Goal: Information Seeking & Learning: Learn about a topic

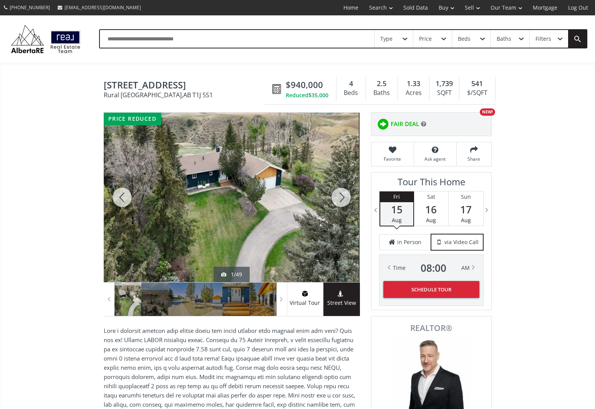
click at [345, 198] on div at bounding box center [341, 197] width 37 height 169
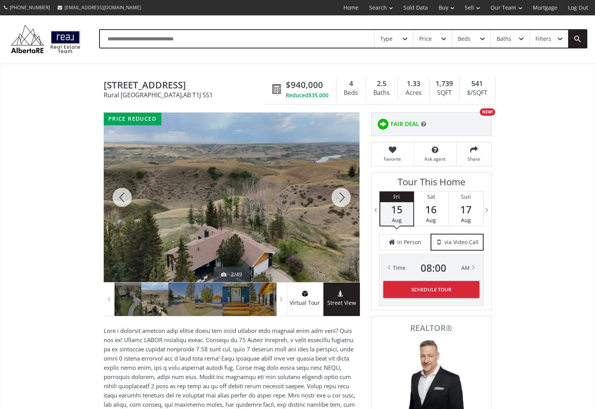
click at [345, 198] on div at bounding box center [341, 197] width 37 height 169
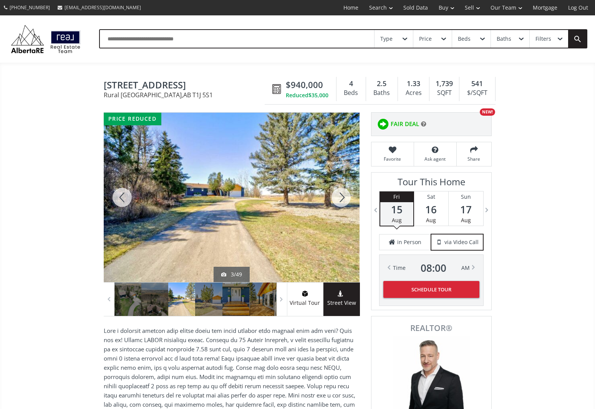
click at [345, 198] on div at bounding box center [341, 197] width 37 height 169
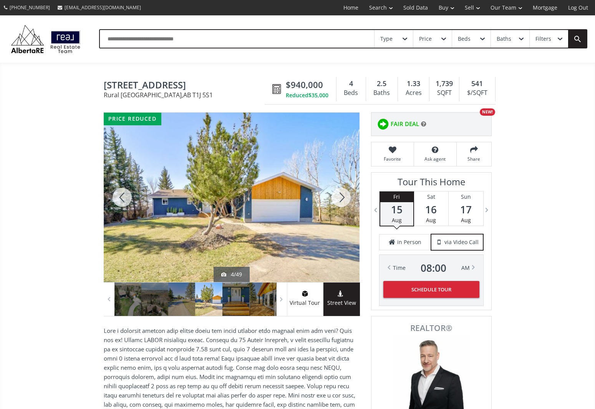
click at [345, 198] on div at bounding box center [341, 197] width 37 height 169
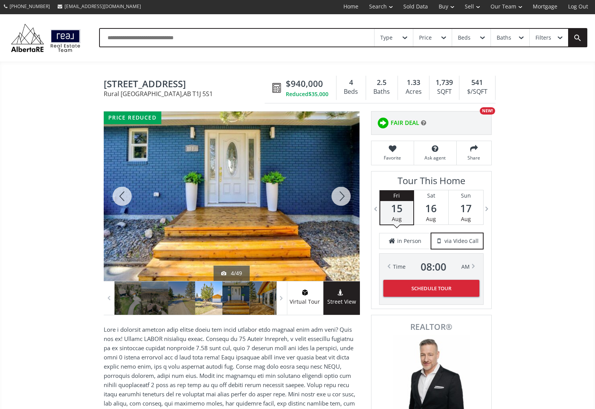
scroll to position [2, 0]
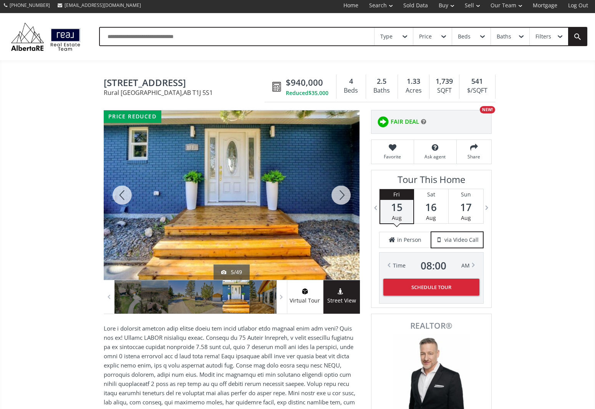
click at [345, 198] on div at bounding box center [341, 194] width 37 height 169
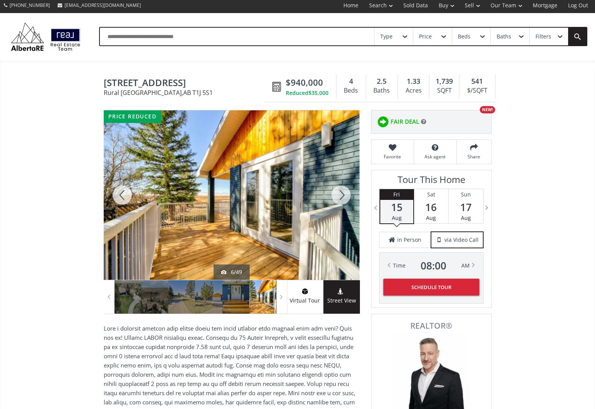
click at [345, 198] on div at bounding box center [341, 194] width 37 height 169
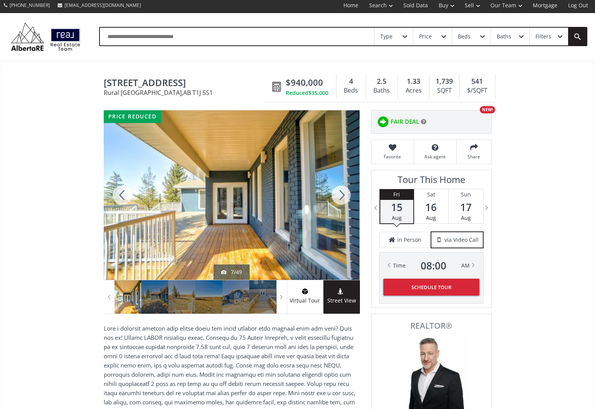
click at [345, 198] on div at bounding box center [341, 194] width 37 height 169
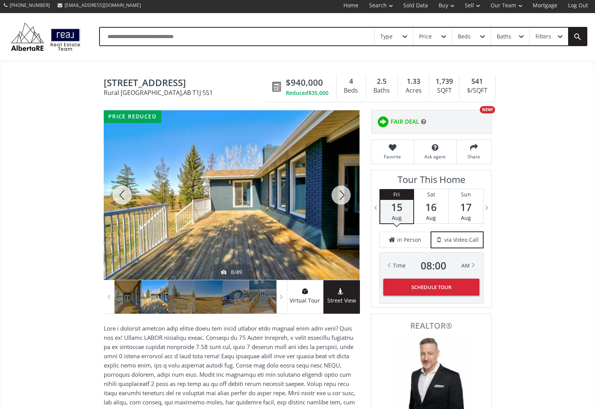
click at [345, 198] on div at bounding box center [341, 194] width 37 height 169
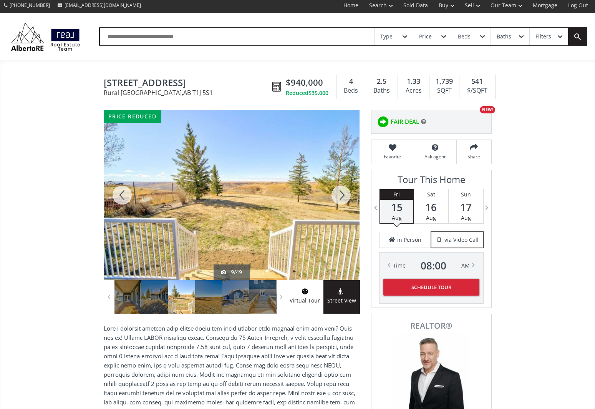
click at [345, 198] on div at bounding box center [341, 194] width 37 height 169
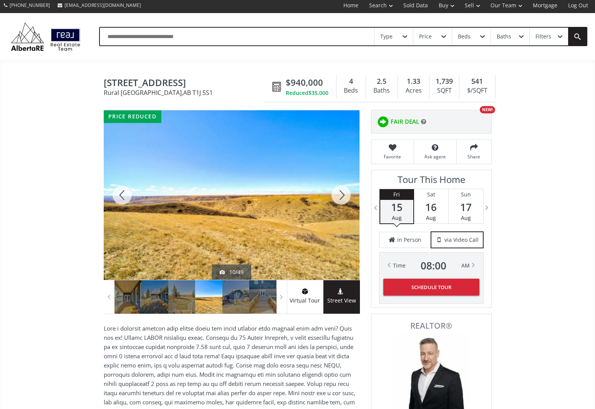
click at [345, 198] on div at bounding box center [341, 194] width 37 height 169
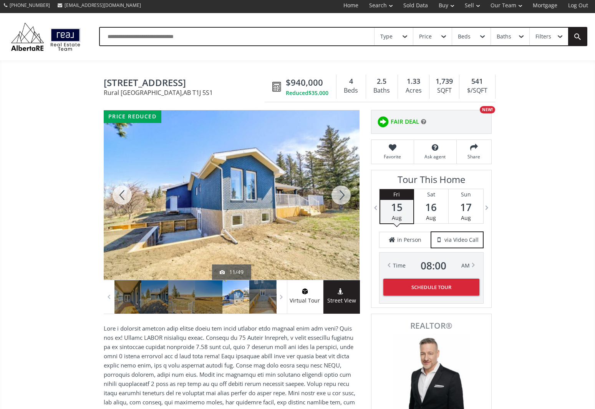
click at [345, 198] on div at bounding box center [341, 194] width 37 height 169
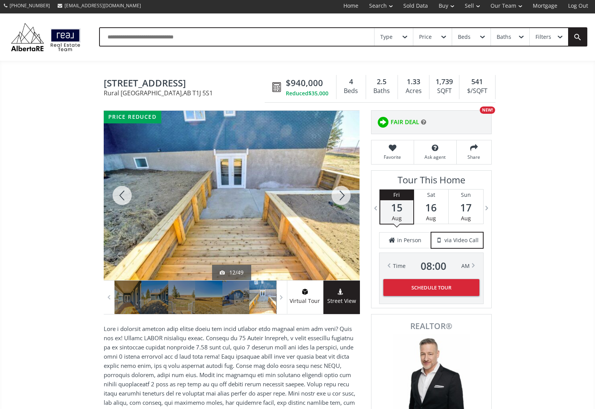
click at [345, 198] on div at bounding box center [341, 195] width 37 height 169
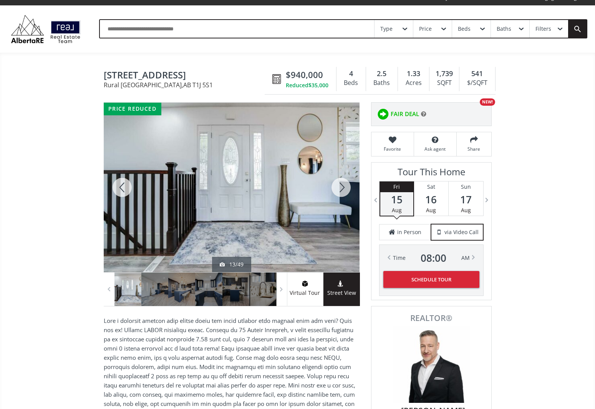
click at [345, 198] on div at bounding box center [341, 187] width 37 height 169
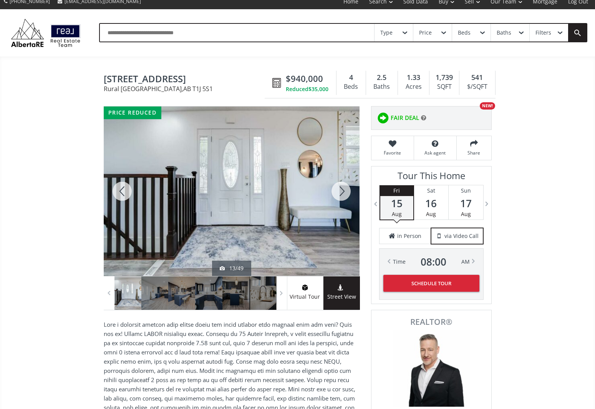
scroll to position [7, 0]
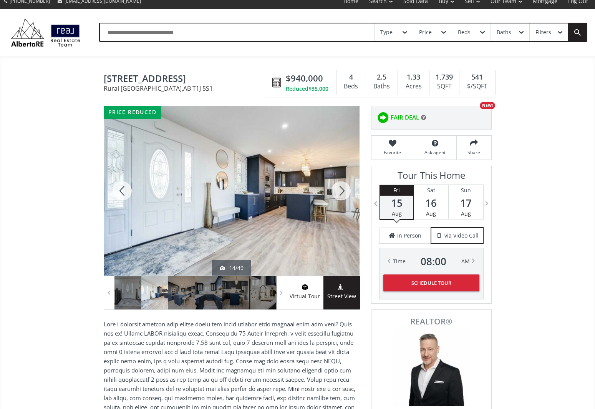
click at [345, 198] on div at bounding box center [341, 190] width 37 height 169
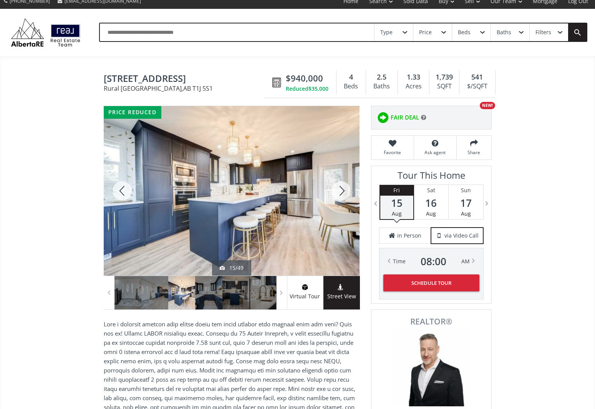
click at [345, 198] on div at bounding box center [341, 190] width 37 height 169
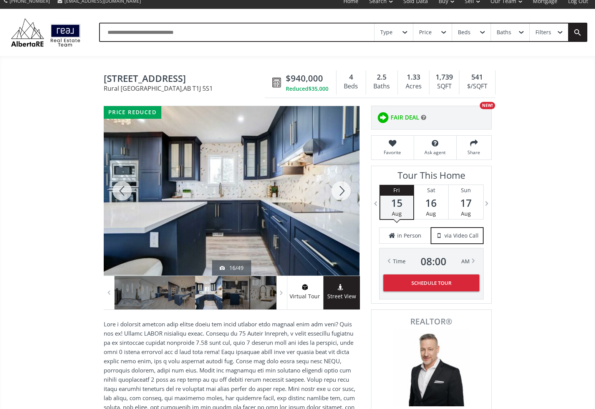
click at [345, 198] on div at bounding box center [341, 190] width 37 height 169
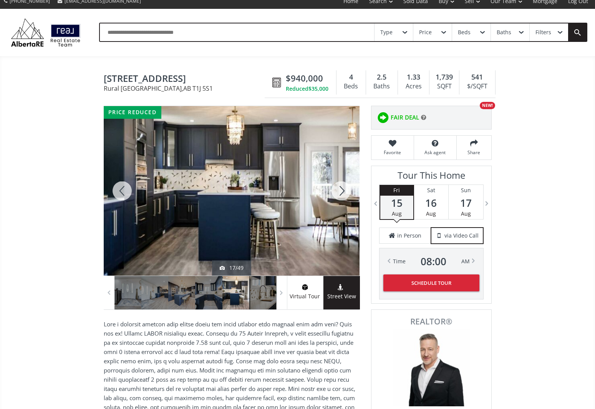
click at [345, 198] on div at bounding box center [341, 190] width 37 height 169
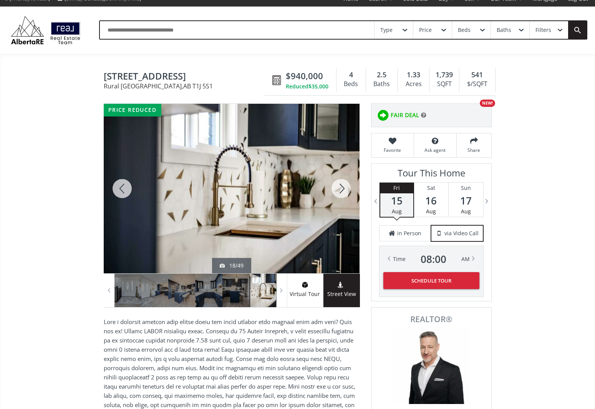
click at [345, 198] on div at bounding box center [341, 188] width 37 height 169
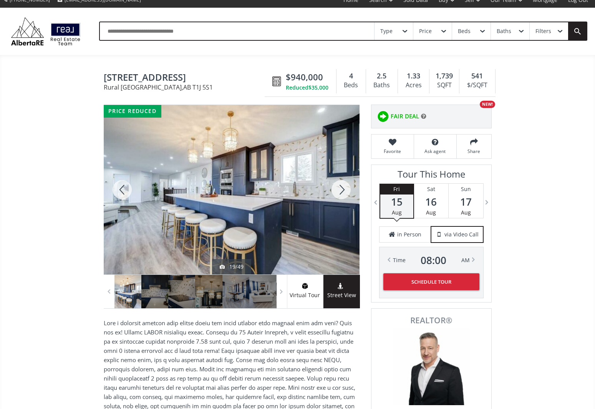
click at [345, 198] on div at bounding box center [341, 189] width 37 height 169
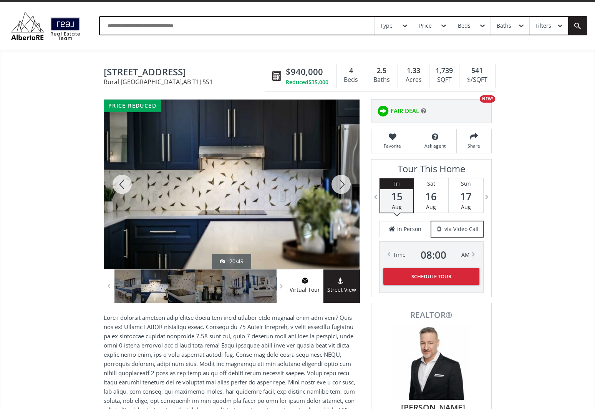
click at [345, 198] on div at bounding box center [341, 183] width 37 height 169
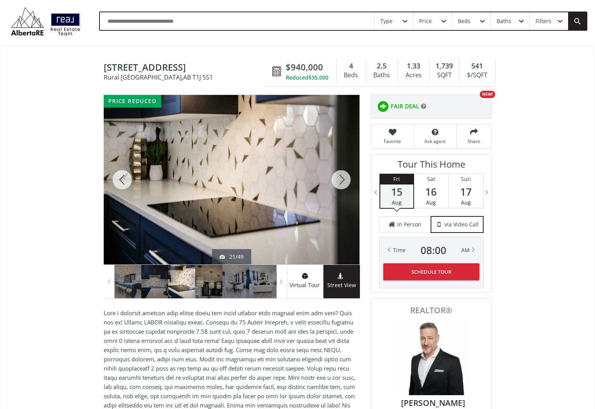
click at [345, 198] on div at bounding box center [341, 179] width 37 height 169
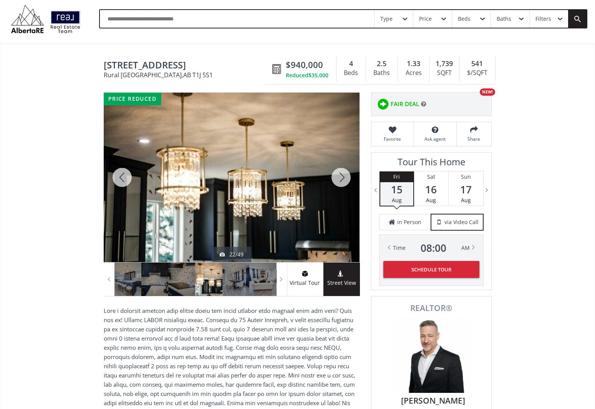
click at [345, 198] on div at bounding box center [341, 177] width 37 height 169
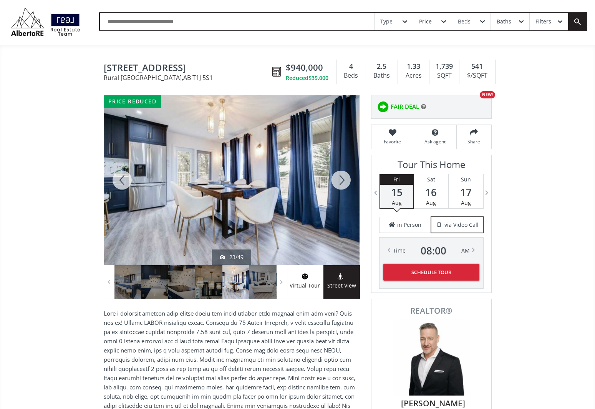
click at [345, 198] on div at bounding box center [341, 179] width 37 height 169
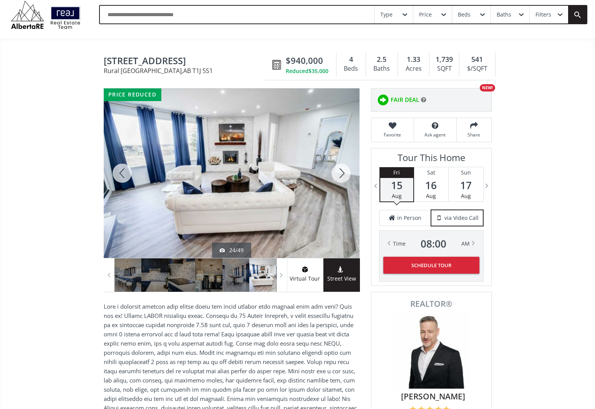
click at [345, 198] on div at bounding box center [341, 172] width 37 height 169
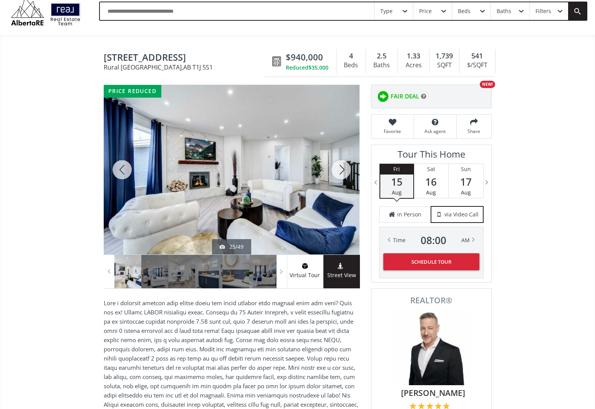
scroll to position [23, 0]
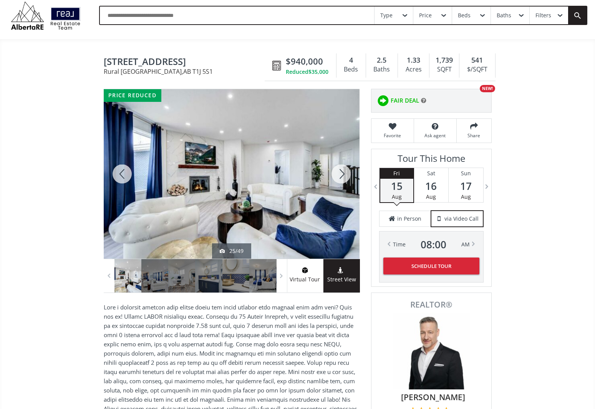
click at [345, 198] on div at bounding box center [341, 173] width 37 height 169
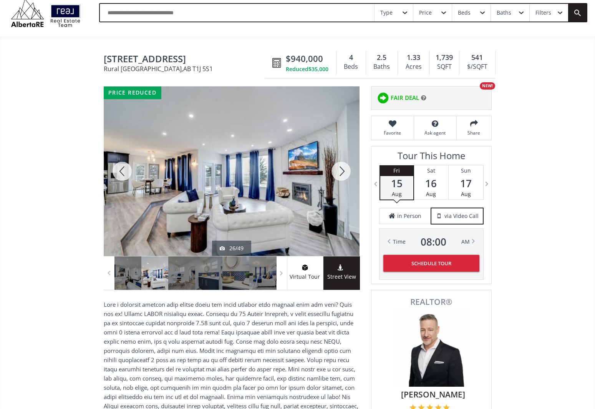
click at [345, 198] on div at bounding box center [341, 170] width 37 height 169
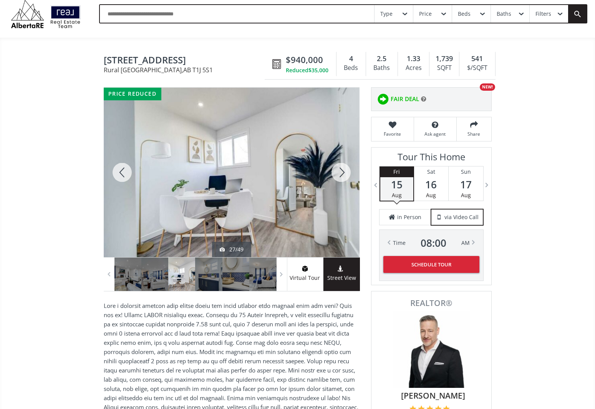
click at [345, 198] on div at bounding box center [341, 172] width 37 height 169
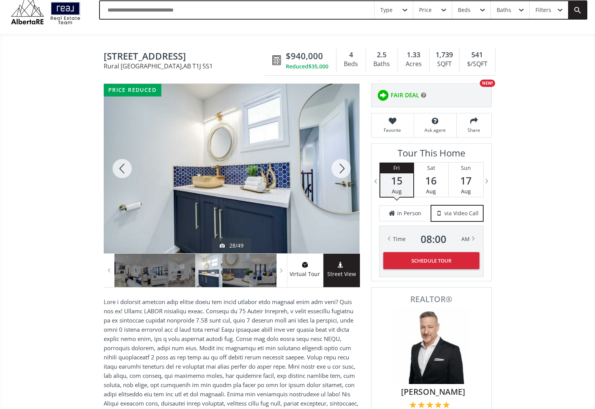
click at [345, 198] on div at bounding box center [341, 168] width 37 height 169
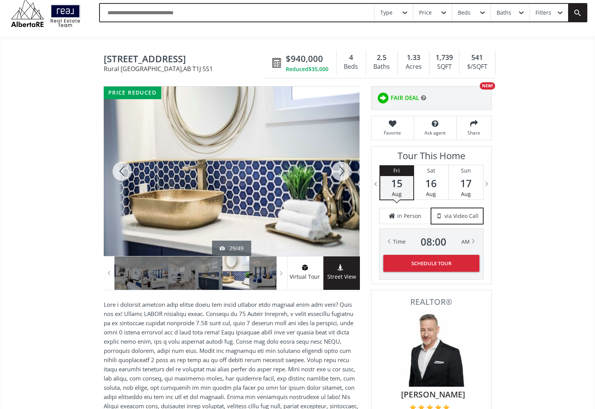
click at [345, 198] on div at bounding box center [341, 170] width 37 height 169
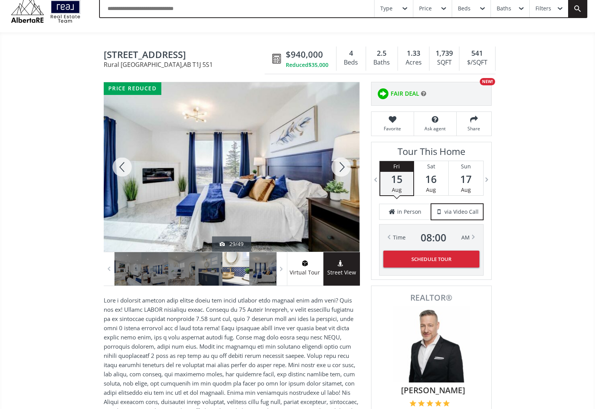
scroll to position [32, 0]
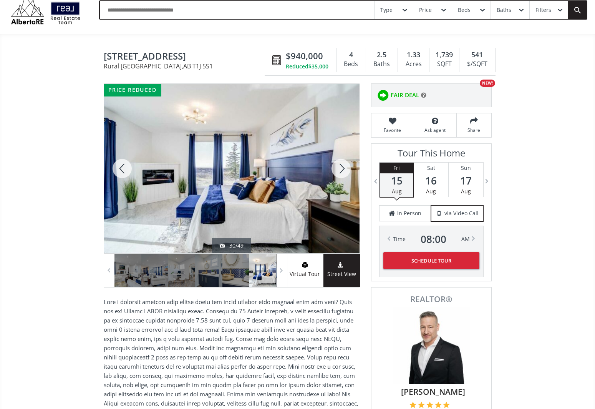
click at [345, 198] on div at bounding box center [341, 168] width 37 height 169
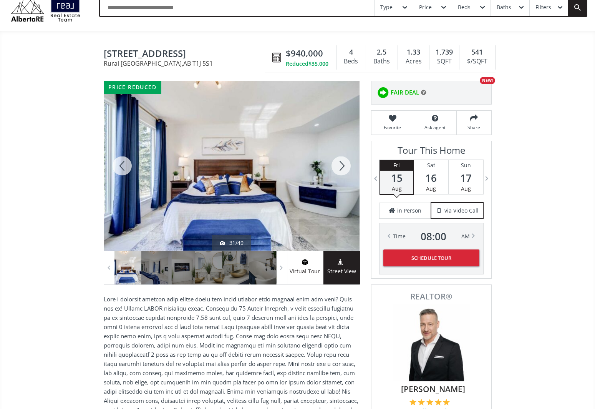
scroll to position [33, 0]
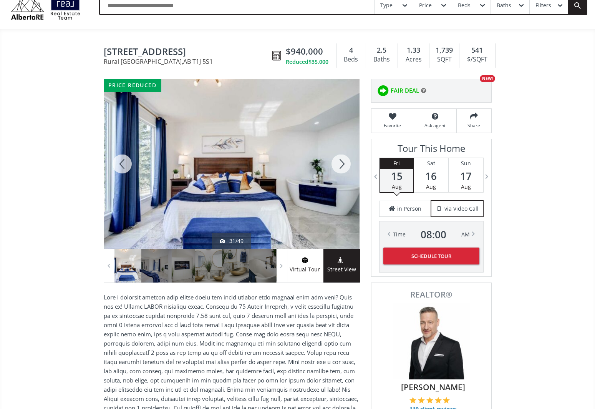
click at [340, 160] on div at bounding box center [341, 163] width 37 height 169
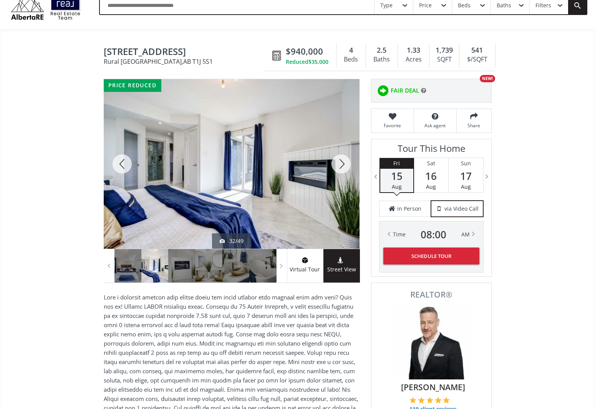
click at [340, 160] on div at bounding box center [341, 163] width 37 height 169
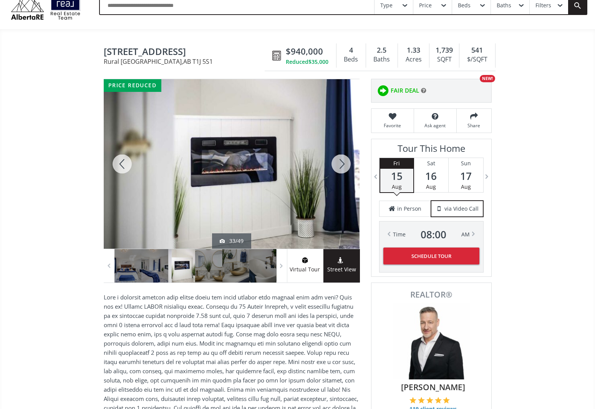
click at [340, 160] on div at bounding box center [341, 163] width 37 height 169
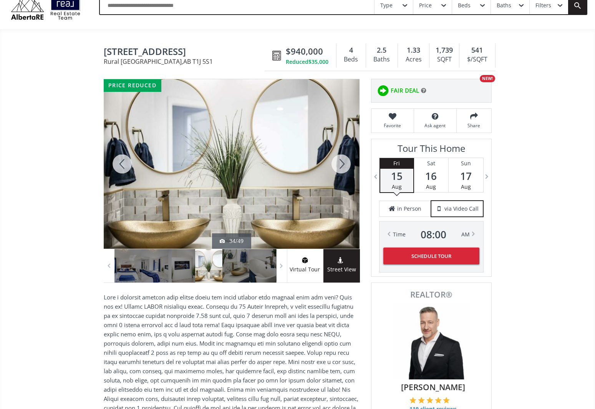
click at [340, 160] on div at bounding box center [341, 163] width 37 height 169
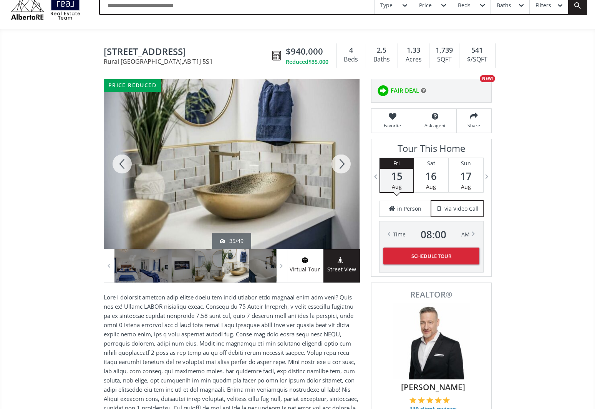
click at [340, 160] on div at bounding box center [341, 163] width 37 height 169
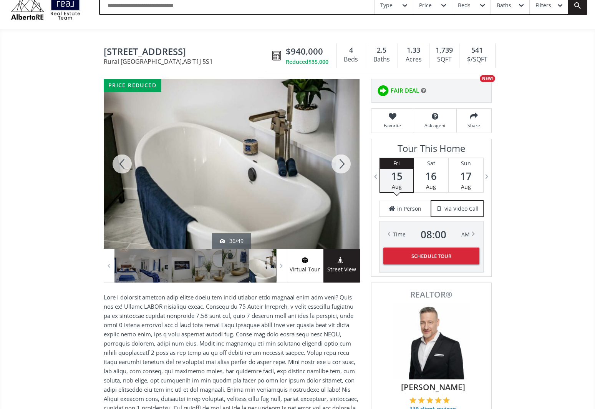
click at [340, 160] on div at bounding box center [341, 163] width 37 height 169
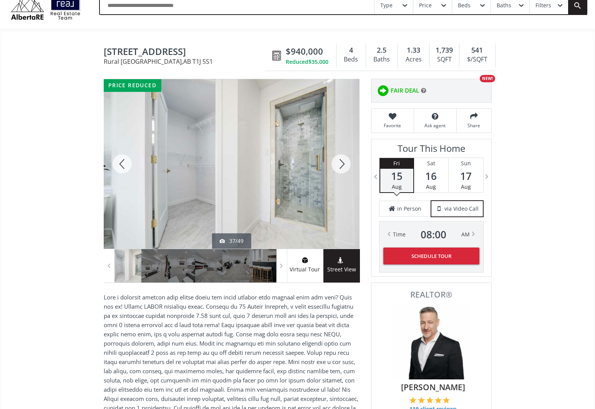
click at [340, 160] on div at bounding box center [341, 163] width 37 height 169
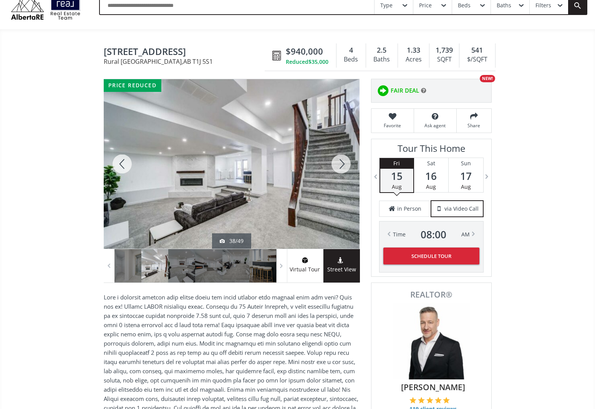
click at [340, 160] on div at bounding box center [341, 163] width 37 height 169
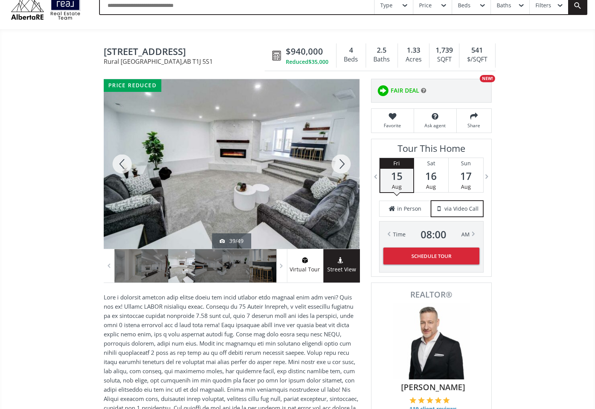
click at [340, 160] on div at bounding box center [341, 163] width 37 height 169
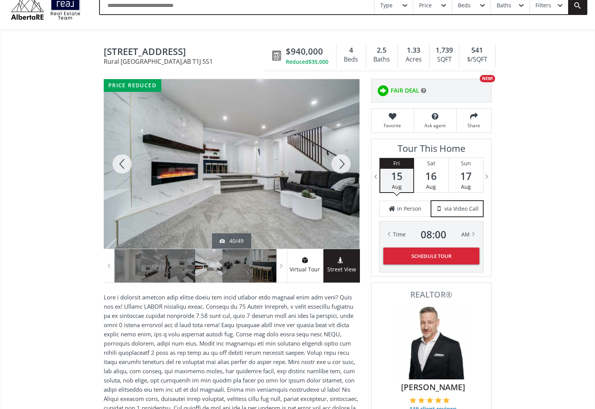
click at [340, 160] on div at bounding box center [341, 163] width 37 height 169
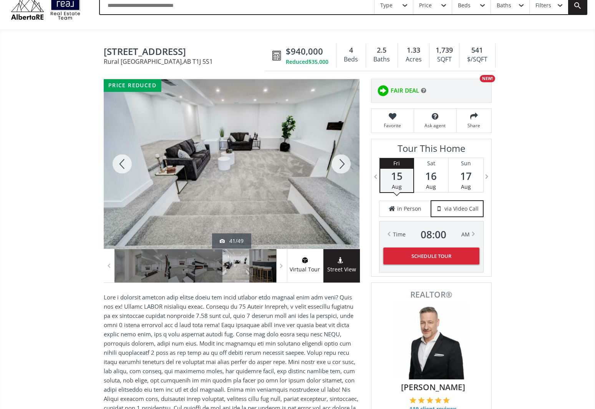
click at [340, 160] on div at bounding box center [341, 163] width 37 height 169
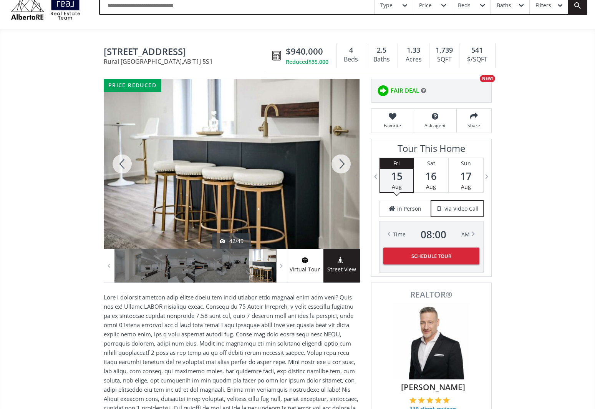
click at [340, 160] on div at bounding box center [341, 163] width 37 height 169
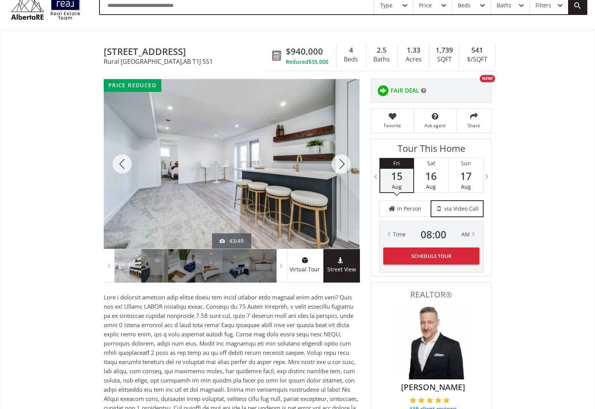
click at [340, 160] on div at bounding box center [341, 163] width 37 height 169
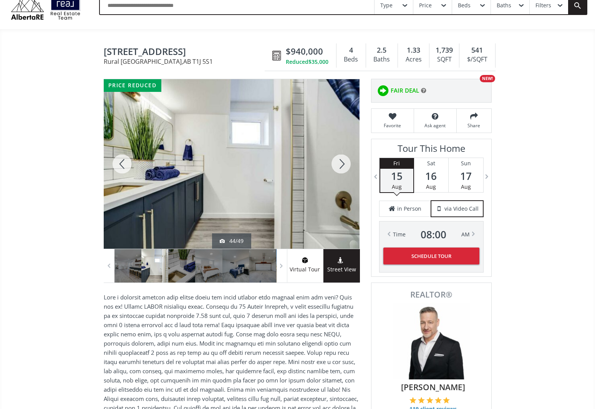
click at [340, 160] on div at bounding box center [341, 163] width 37 height 169
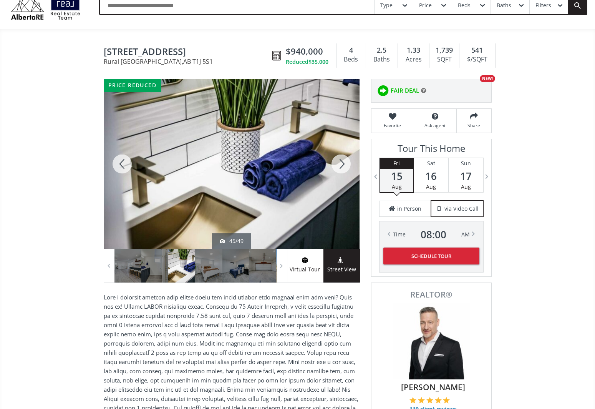
click at [340, 160] on div at bounding box center [341, 163] width 37 height 169
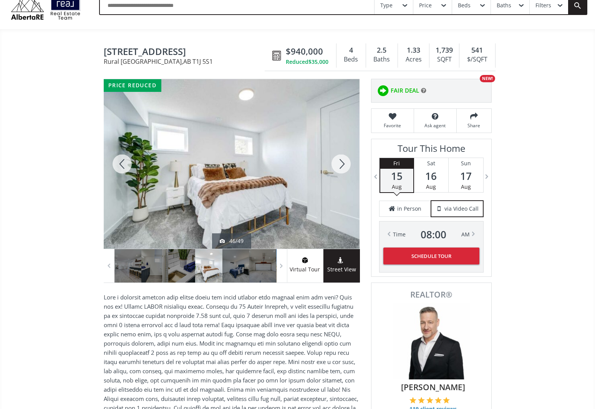
click at [340, 160] on div at bounding box center [341, 163] width 37 height 169
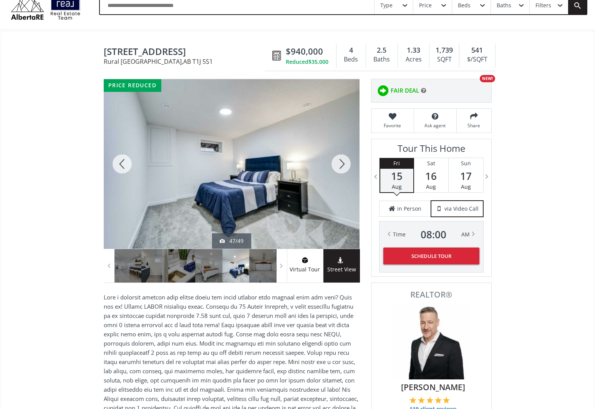
click at [340, 160] on div at bounding box center [341, 163] width 37 height 169
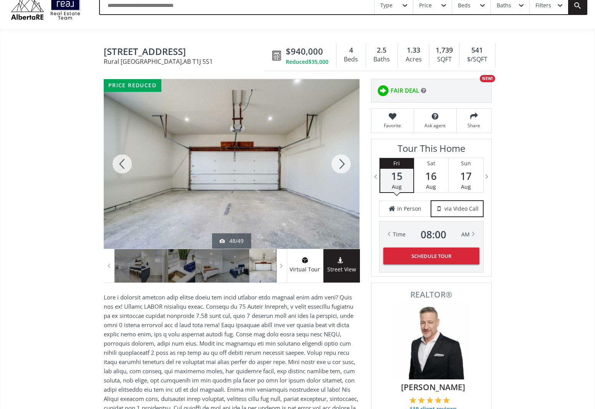
click at [340, 160] on div at bounding box center [341, 163] width 37 height 169
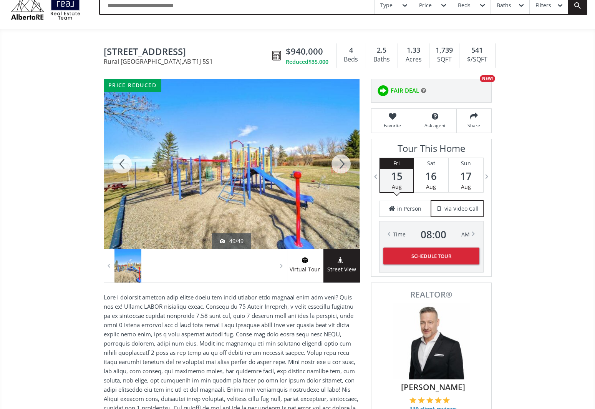
click at [340, 160] on div at bounding box center [341, 163] width 37 height 169
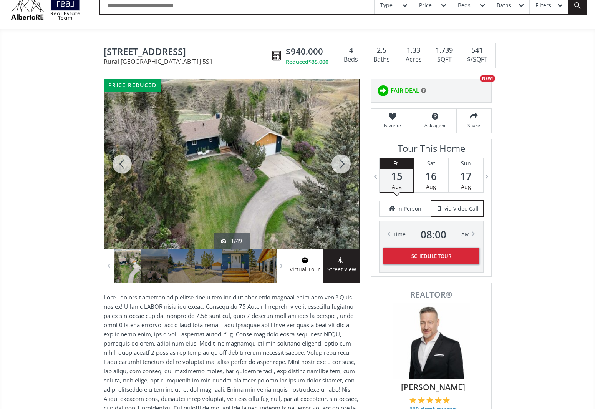
click at [340, 160] on div at bounding box center [341, 163] width 37 height 169
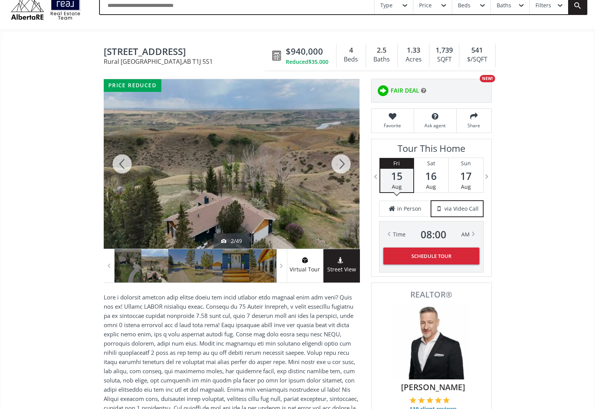
click at [340, 160] on div at bounding box center [341, 163] width 37 height 169
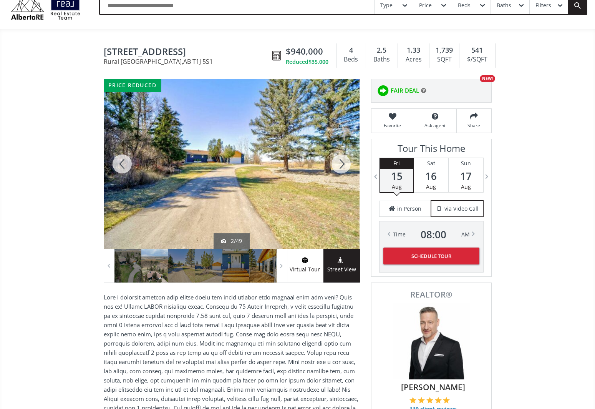
scroll to position [35, 0]
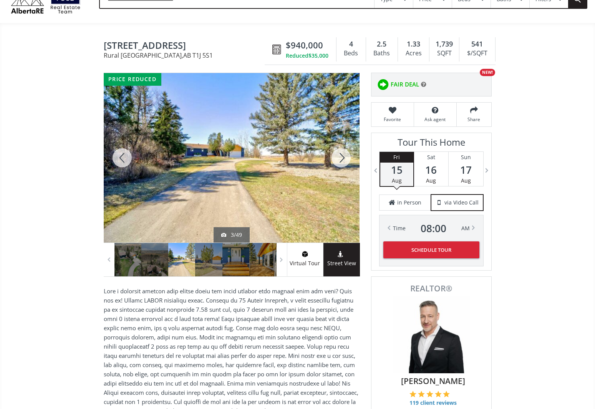
click at [340, 160] on div at bounding box center [341, 157] width 37 height 169
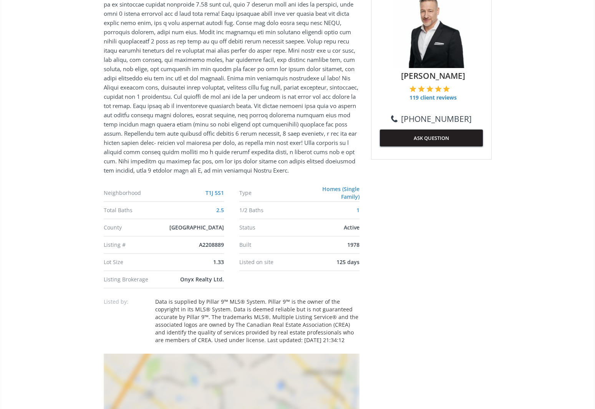
scroll to position [345, 0]
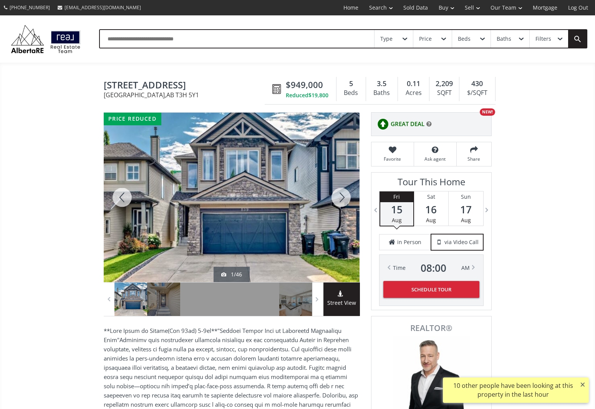
click at [341, 200] on div at bounding box center [341, 197] width 37 height 169
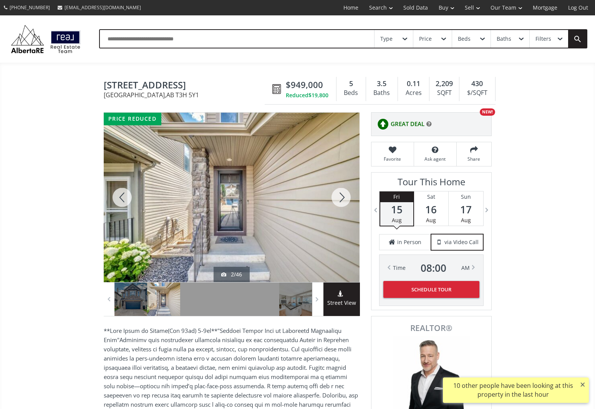
click at [341, 200] on div at bounding box center [341, 197] width 37 height 169
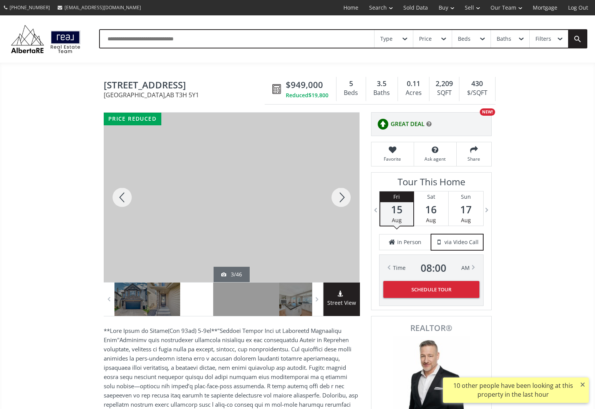
click at [341, 200] on div at bounding box center [341, 197] width 37 height 169
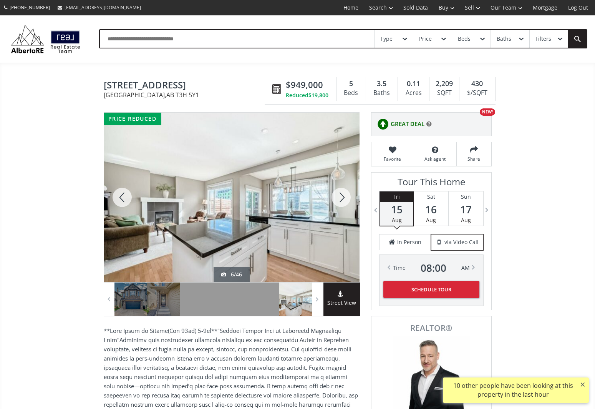
click at [341, 200] on div at bounding box center [341, 197] width 37 height 169
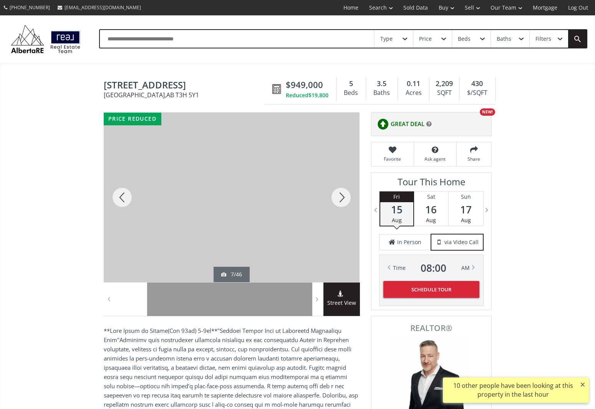
click at [341, 200] on div at bounding box center [341, 197] width 37 height 169
